Goal: Navigation & Orientation: Find specific page/section

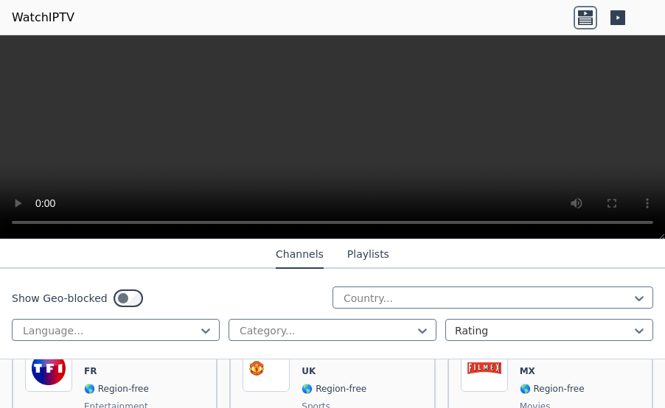
scroll to position [350, 0]
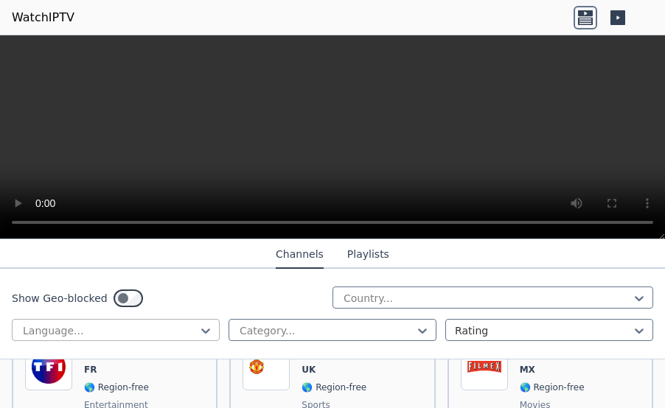
click at [193, 323] on div at bounding box center [109, 330] width 177 height 15
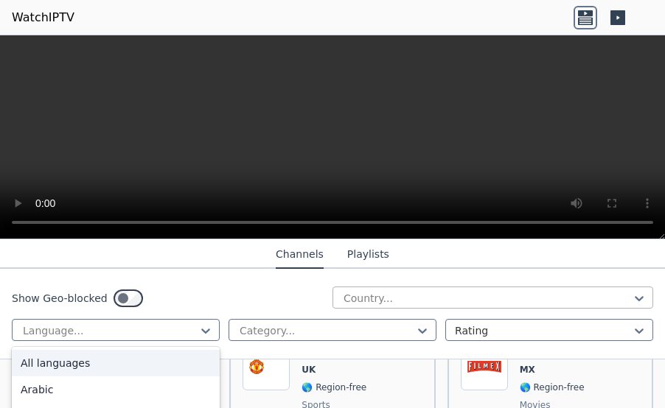
click at [364, 296] on div at bounding box center [487, 298] width 290 height 15
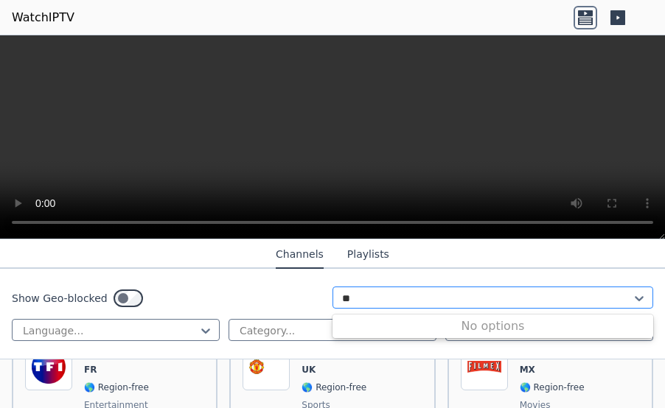
type input "*"
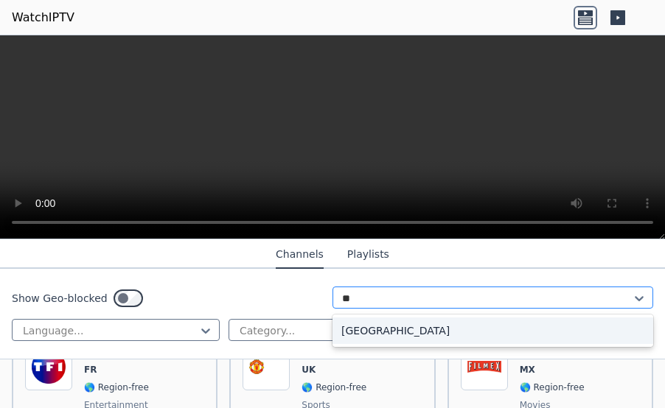
type input "***"
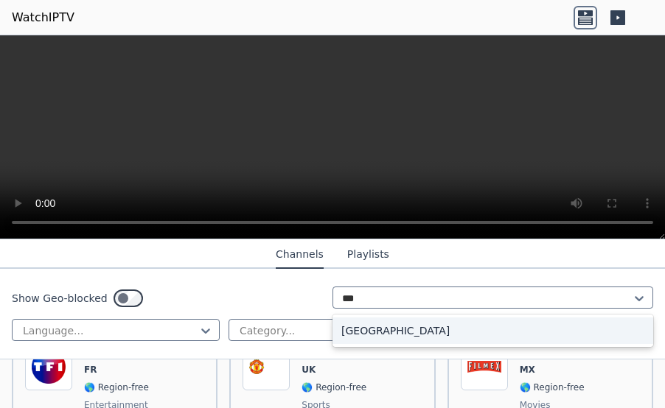
click at [354, 336] on div "[GEOGRAPHIC_DATA]" at bounding box center [492, 331] width 320 height 27
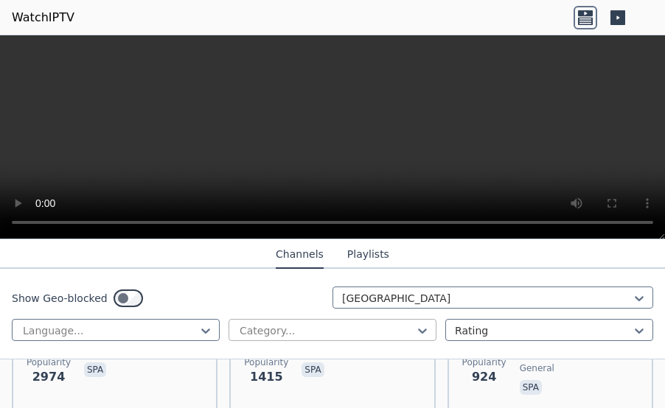
scroll to position [277, 0]
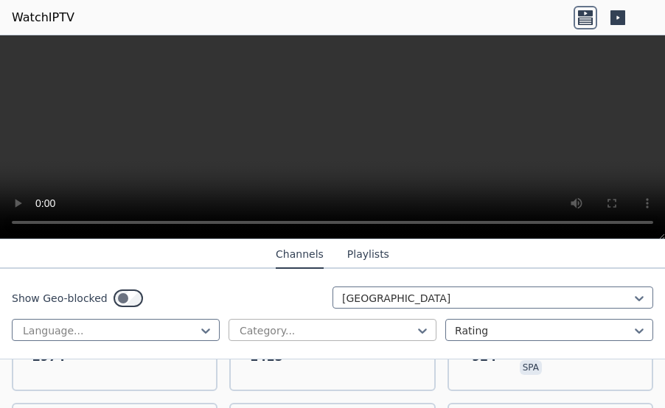
click at [347, 333] on div at bounding box center [326, 330] width 177 height 15
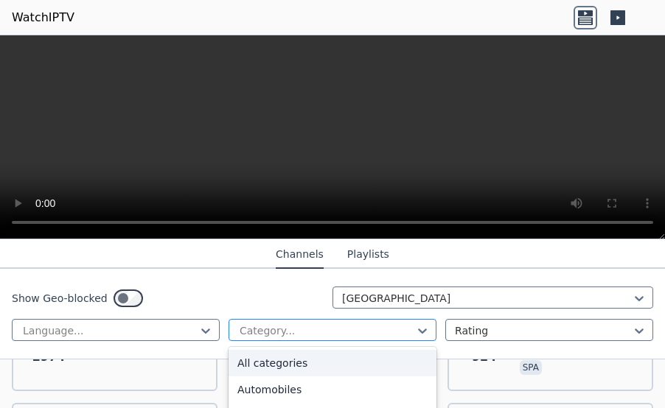
click at [347, 333] on div at bounding box center [326, 330] width 177 height 15
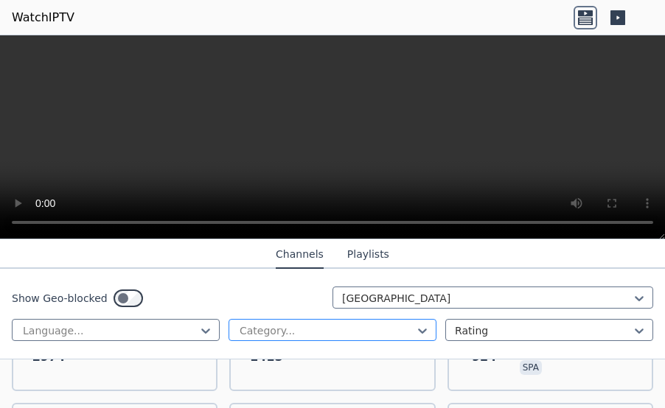
click at [362, 332] on div at bounding box center [326, 330] width 177 height 15
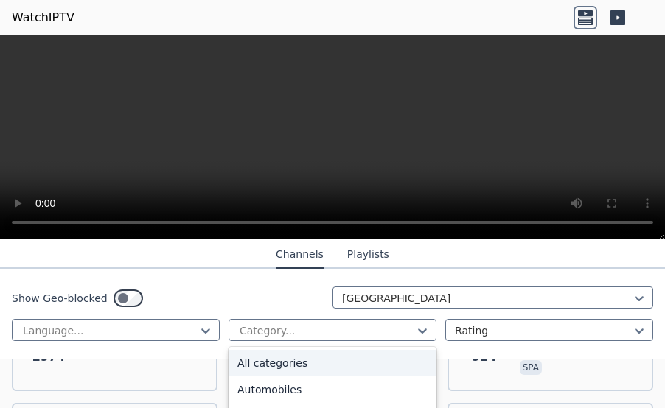
click at [340, 367] on div "All categories" at bounding box center [332, 363] width 208 height 27
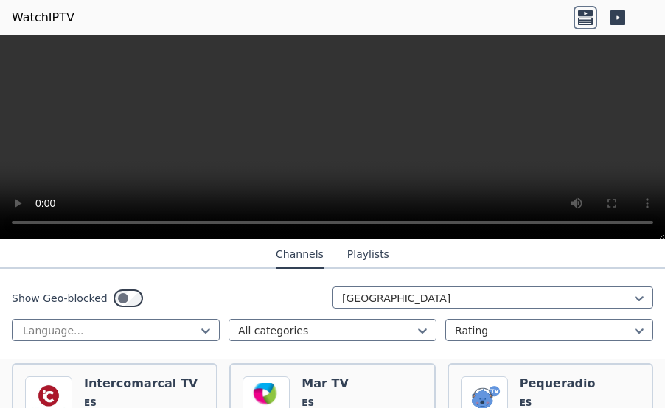
scroll to position [9997, 0]
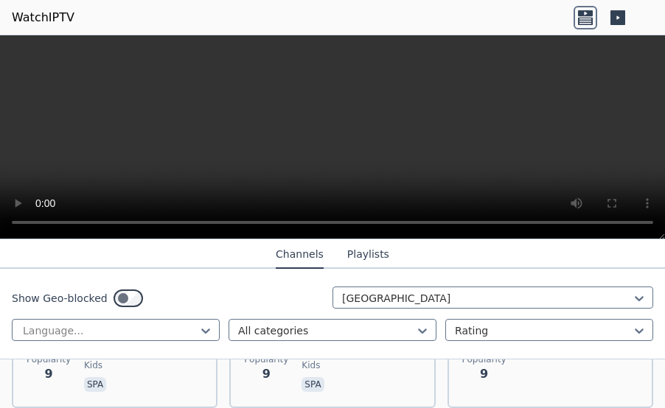
click at [364, 254] on button "Playlists" at bounding box center [368, 255] width 42 height 28
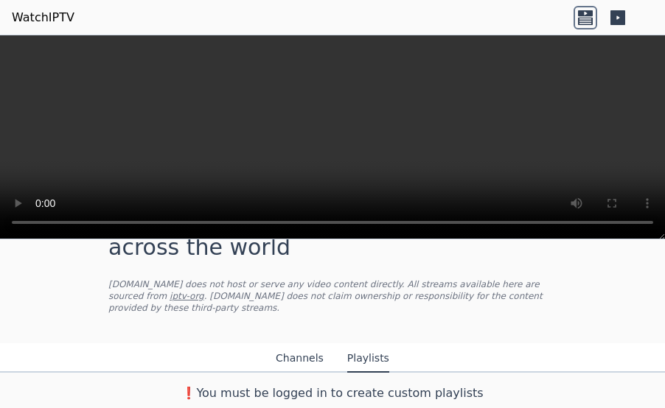
scroll to position [57, 0]
click at [313, 358] on button "Channels" at bounding box center [300, 359] width 48 height 28
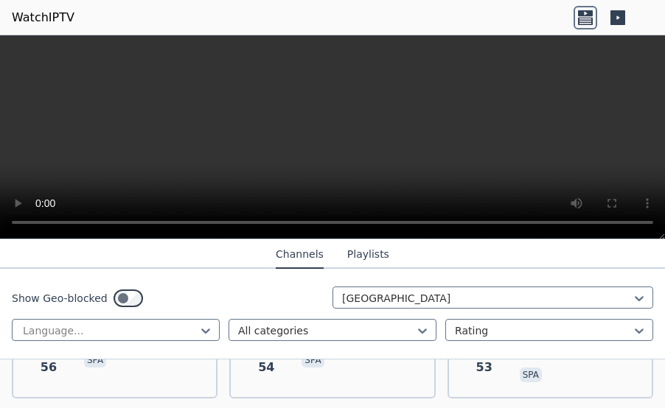
scroll to position [2864, 0]
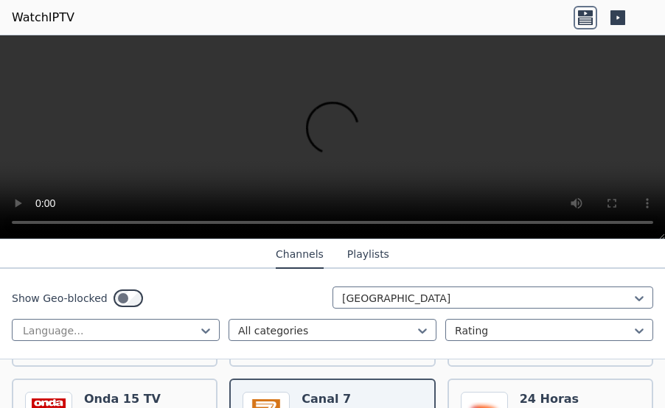
scroll to position [2900, 0]
